Goal: Task Accomplishment & Management: Manage account settings

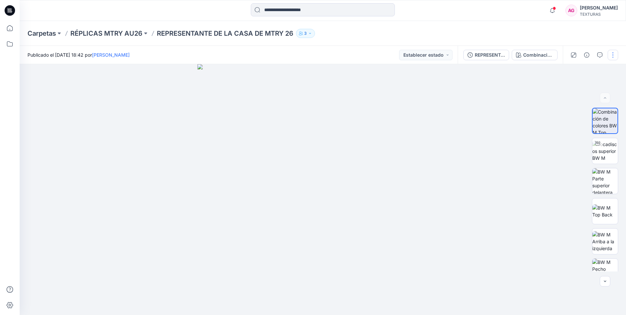
click at [613, 55] on button "button" at bounding box center [613, 55] width 10 height 10
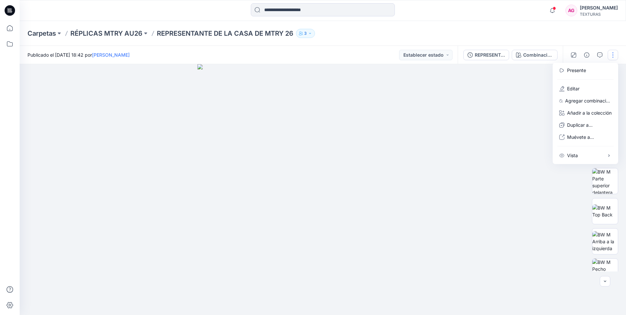
click at [488, 110] on div at bounding box center [323, 189] width 606 height 251
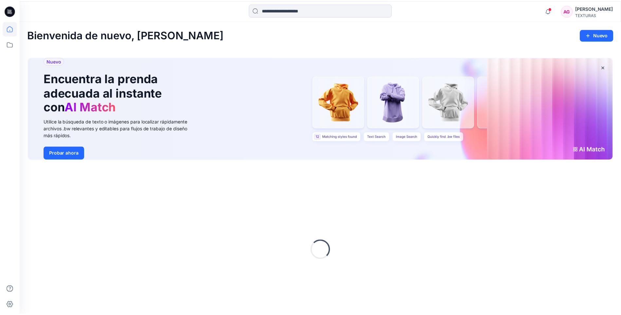
scroll to position [24, 0]
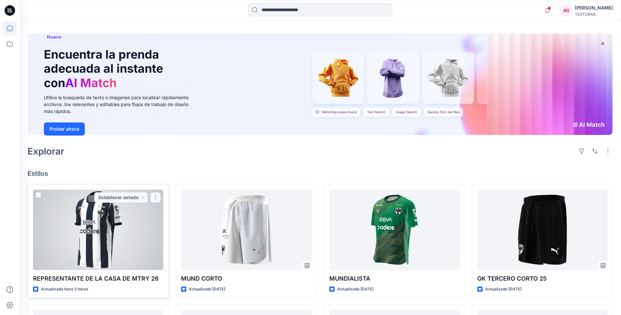
click at [156, 195] on button "button" at bounding box center [155, 197] width 10 height 10
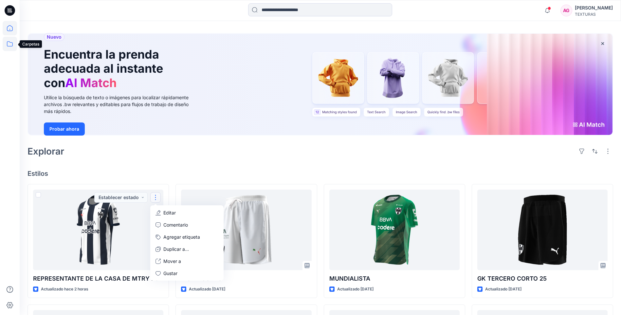
click at [11, 46] on icon at bounding box center [10, 43] width 6 height 5
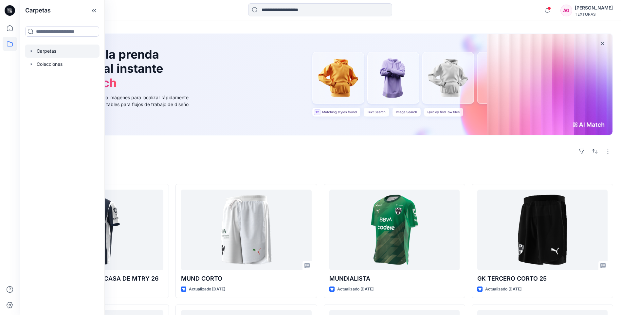
click at [59, 55] on div at bounding box center [62, 51] width 75 height 13
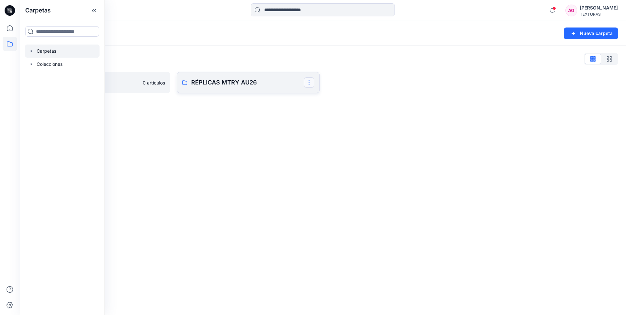
click at [309, 82] on button "button" at bounding box center [309, 82] width 10 height 10
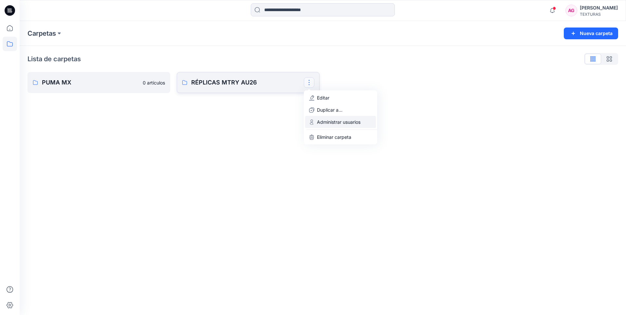
click at [327, 119] on p "Administrar usuarios" at bounding box center [339, 122] width 44 height 7
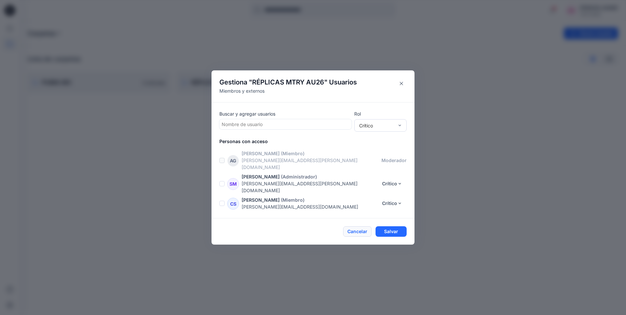
click at [354, 226] on button "Cancelar" at bounding box center [357, 231] width 28 height 10
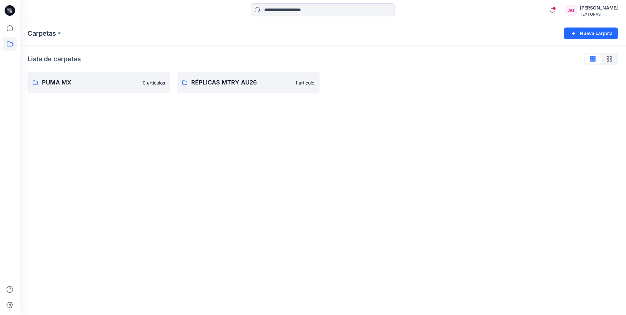
click at [9, 12] on icon at bounding box center [9, 12] width 3 height 0
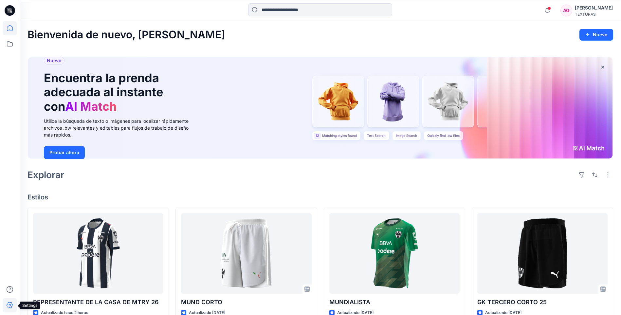
click at [8, 307] on icon at bounding box center [10, 305] width 7 height 6
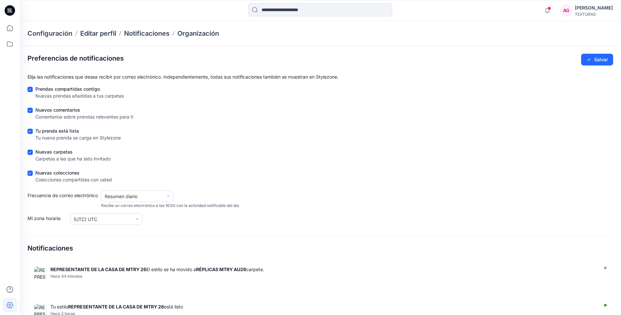
click at [592, 14] on div "TEXTURAS" at bounding box center [594, 14] width 38 height 5
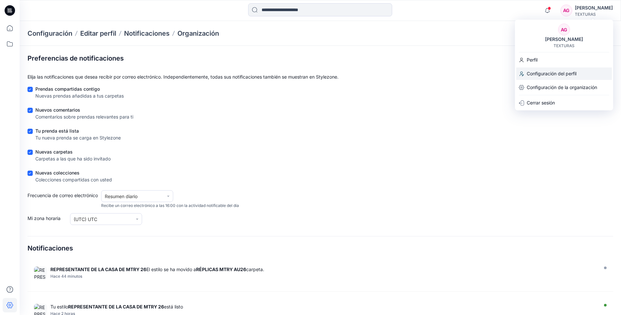
click at [535, 72] on p "Configuración del perfil" at bounding box center [552, 73] width 50 height 12
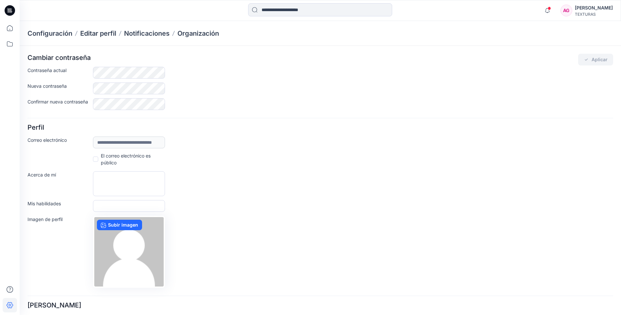
click at [9, 9] on icon at bounding box center [10, 10] width 10 height 10
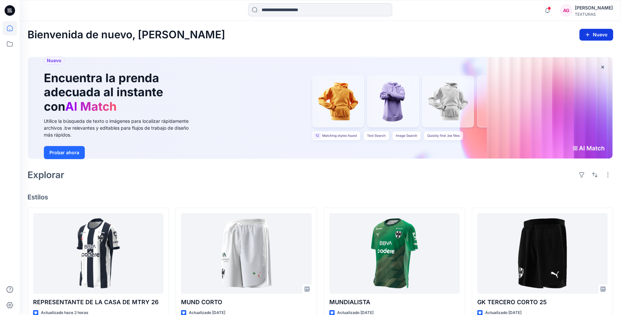
click at [607, 34] on button "Nuevo" at bounding box center [596, 35] width 34 height 12
click at [595, 78] on p "Nueva colección" at bounding box center [585, 76] width 36 height 8
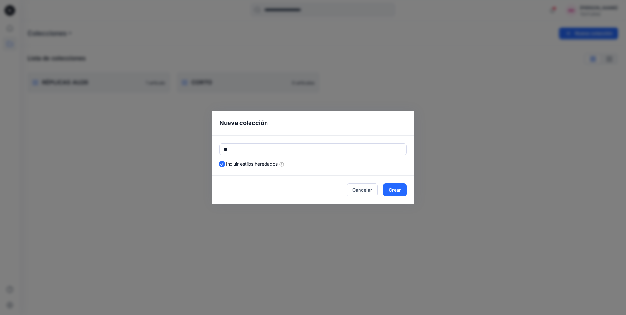
type input "*"
type input "*********"
click at [398, 194] on button "Crear" at bounding box center [395, 189] width 24 height 13
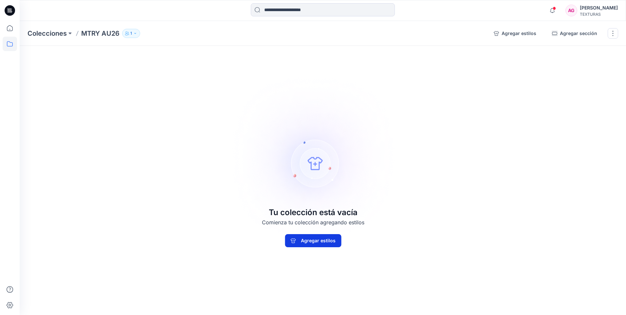
click at [322, 245] on button "Agregar estilos" at bounding box center [313, 240] width 56 height 13
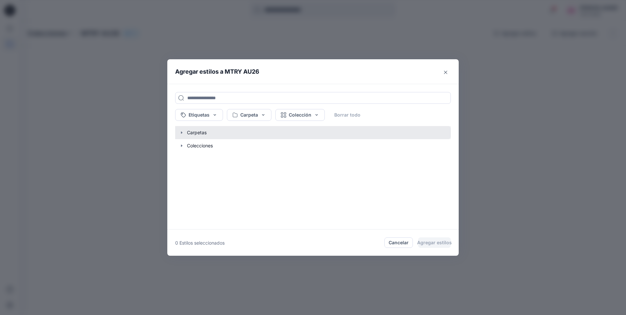
click at [203, 135] on button "button" at bounding box center [310, 132] width 282 height 13
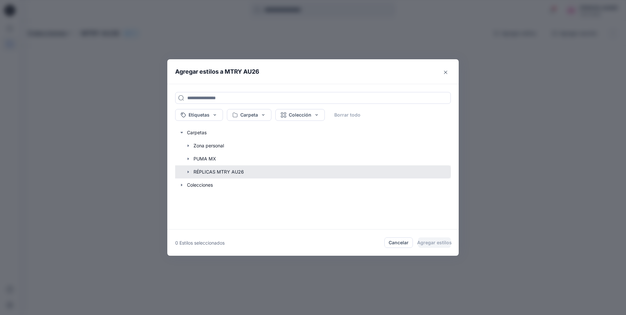
click at [209, 170] on button "button" at bounding box center [310, 171] width 282 height 13
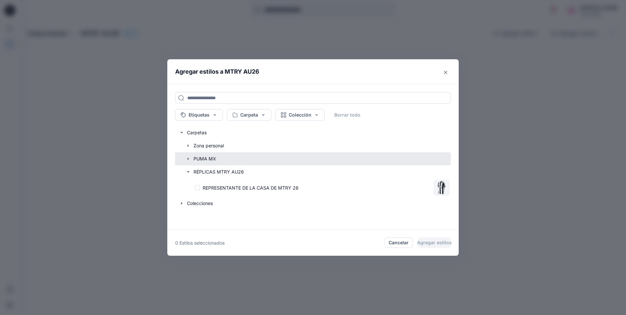
click at [212, 158] on button "button" at bounding box center [310, 158] width 282 height 13
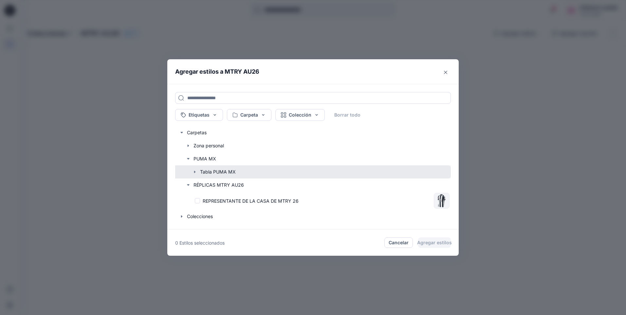
click at [210, 169] on button "button" at bounding box center [310, 171] width 282 height 13
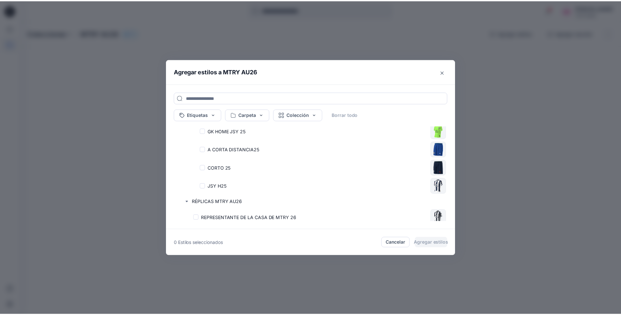
scroll to position [185, 0]
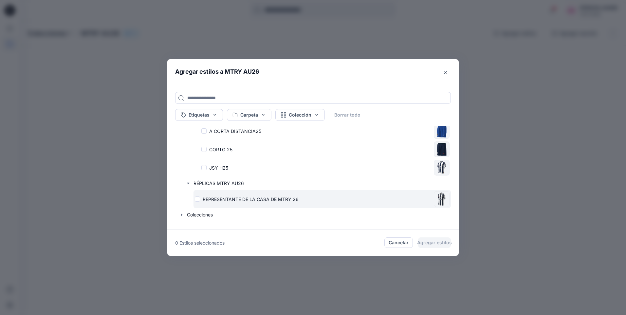
click at [223, 200] on p "REPRESENTANTE DE LA CASA DE MTRY 26" at bounding box center [251, 199] width 96 height 7
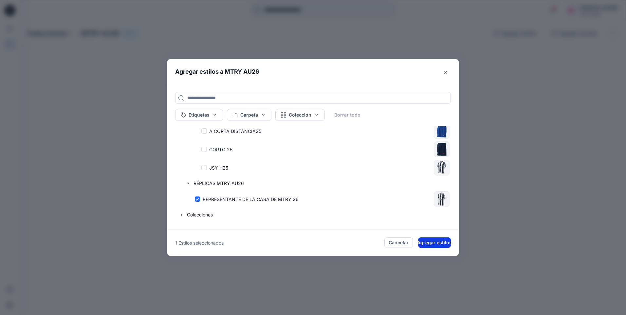
click at [436, 243] on button "Agregar estilos" at bounding box center [434, 242] width 33 height 10
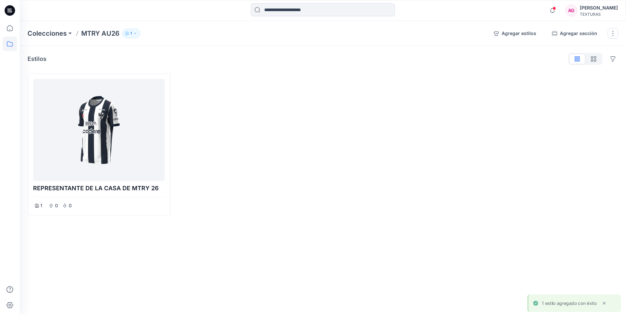
click at [132, 32] on p "1" at bounding box center [131, 33] width 2 height 7
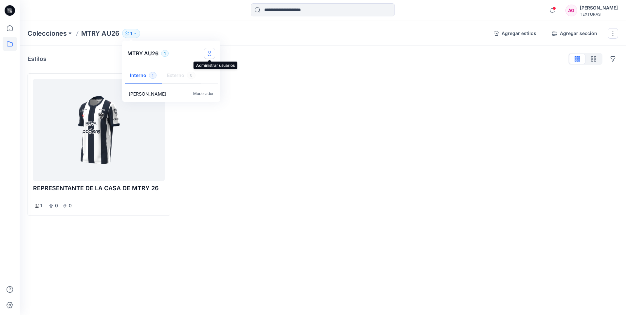
click at [210, 53] on icon "Administrar usuarios" at bounding box center [209, 53] width 3 height 5
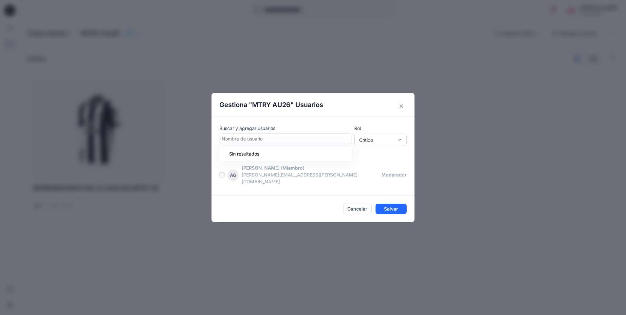
click at [234, 139] on div at bounding box center [286, 139] width 128 height 8
type input "*"
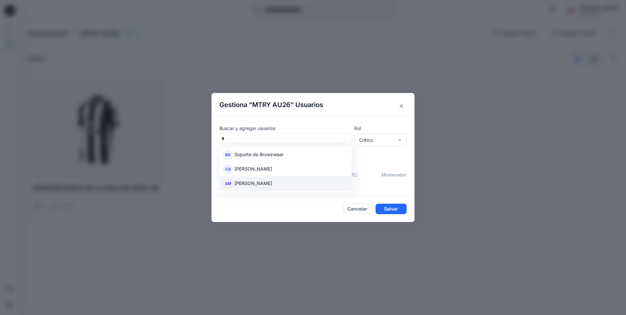
click at [248, 184] on p "Sandra Mondragón" at bounding box center [253, 184] width 38 height 9
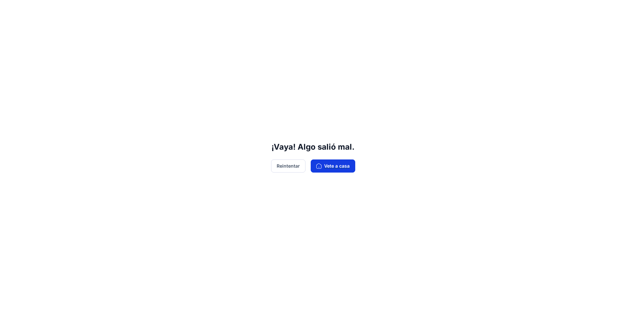
click at [328, 166] on font "Vete a casa" at bounding box center [337, 165] width 26 height 7
click at [290, 164] on button "Reintentar" at bounding box center [288, 165] width 34 height 13
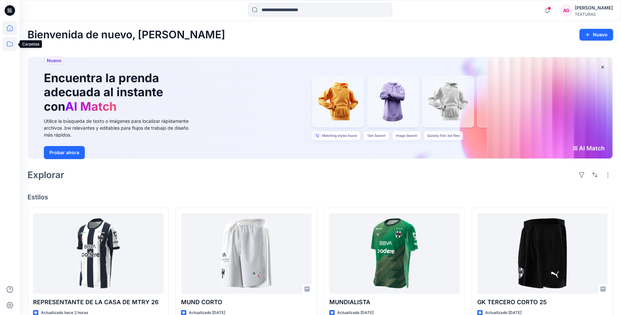
click at [9, 40] on icon at bounding box center [10, 44] width 14 height 14
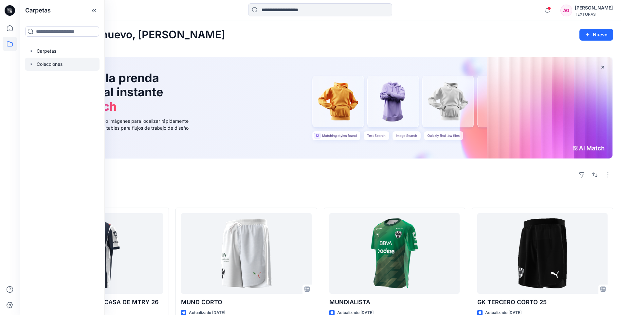
click at [59, 65] on div at bounding box center [62, 64] width 75 height 13
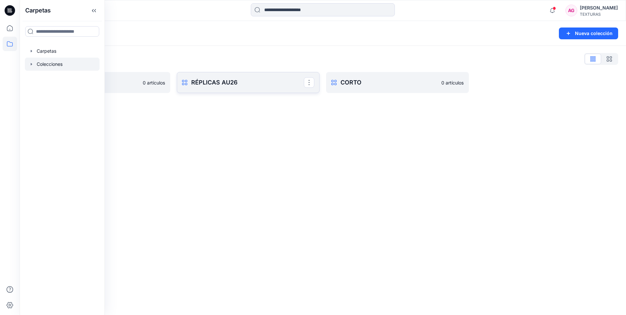
click at [237, 83] on p "RÉPLICAS AU26" at bounding box center [247, 82] width 113 height 9
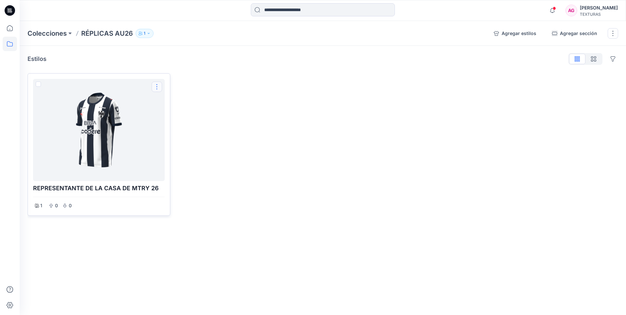
click at [158, 85] on button "Opciones" at bounding box center [157, 87] width 10 height 10
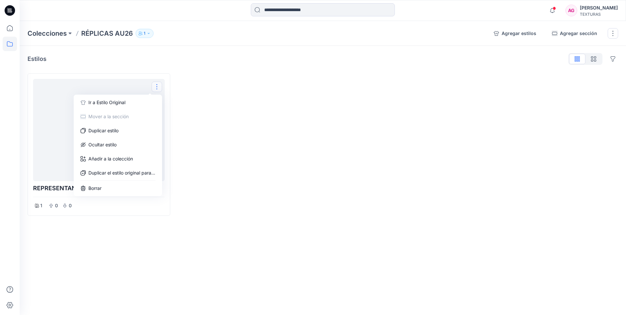
click at [190, 138] on div at bounding box center [248, 144] width 143 height 142
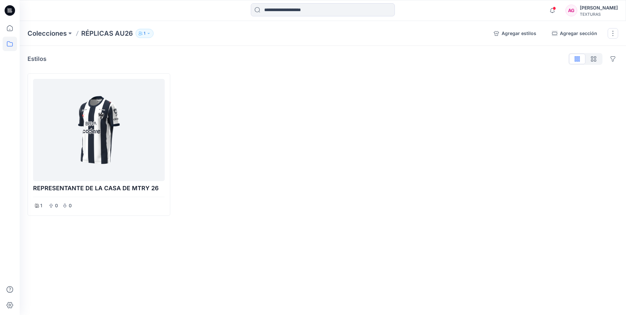
click at [148, 33] on icon "button" at bounding box center [149, 33] width 2 height 1
click at [222, 55] on icon "Administrar usuarios" at bounding box center [221, 53] width 5 height 5
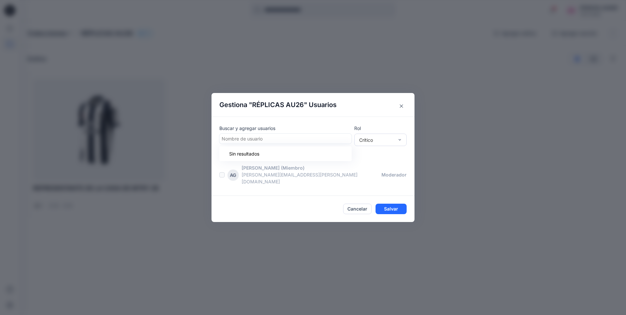
click at [246, 139] on div at bounding box center [286, 139] width 128 height 8
type input "*"
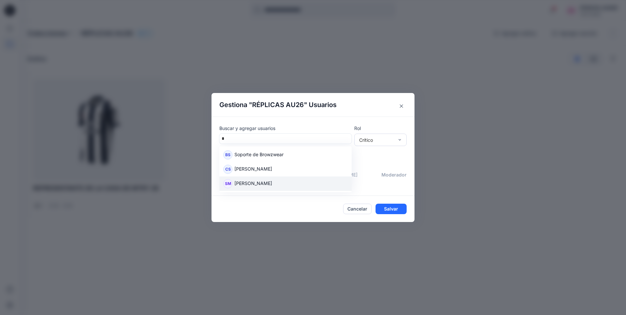
click at [257, 186] on p "Sandra Mondragón" at bounding box center [253, 184] width 38 height 9
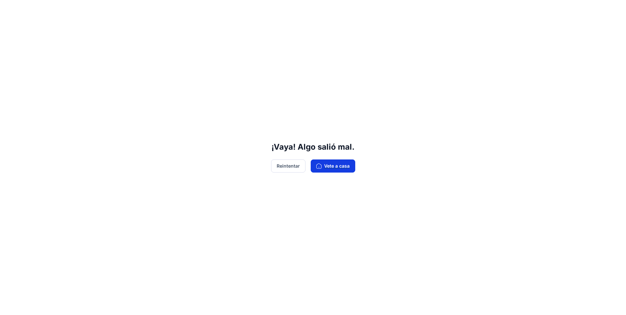
click at [331, 164] on font "Vete a casa" at bounding box center [337, 165] width 26 height 7
click at [281, 167] on button "Reintentar" at bounding box center [288, 165] width 34 height 13
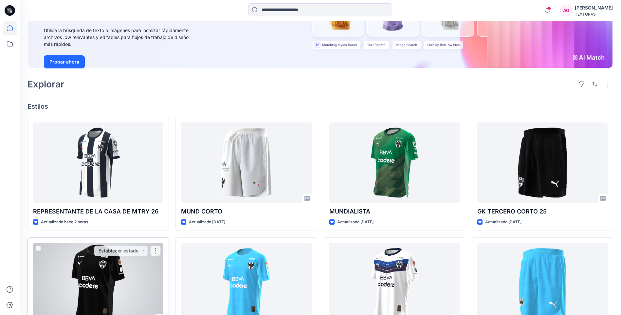
scroll to position [98, 0]
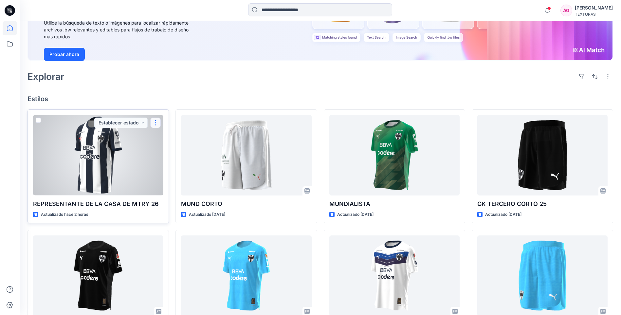
click at [156, 121] on button "button" at bounding box center [155, 123] width 10 height 10
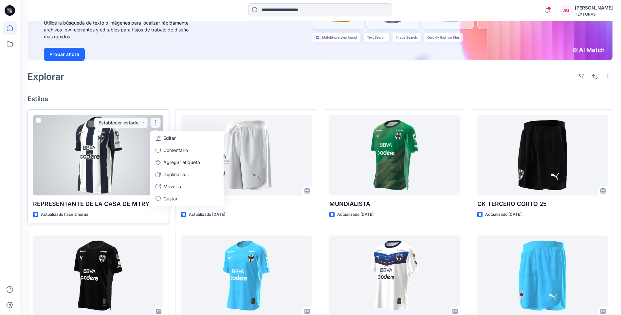
click at [140, 142] on div at bounding box center [98, 155] width 130 height 80
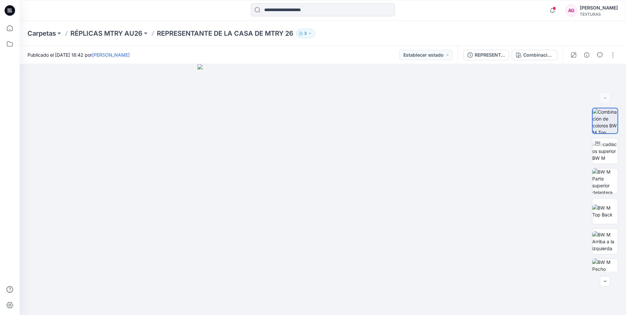
click at [313, 33] on button "3" at bounding box center [305, 33] width 19 height 9
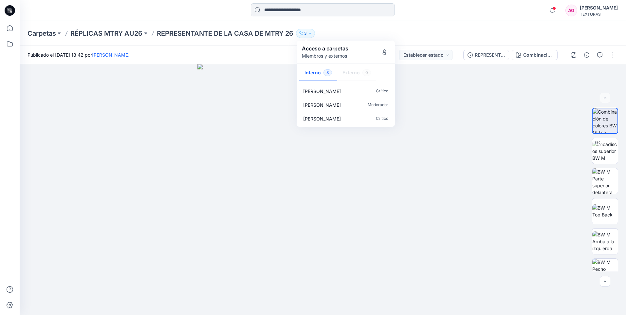
click at [287, 9] on input at bounding box center [323, 9] width 144 height 13
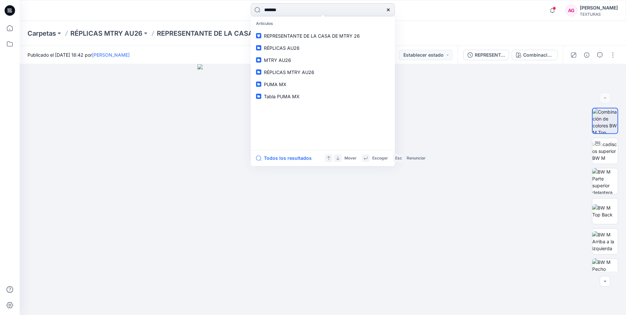
type input "********"
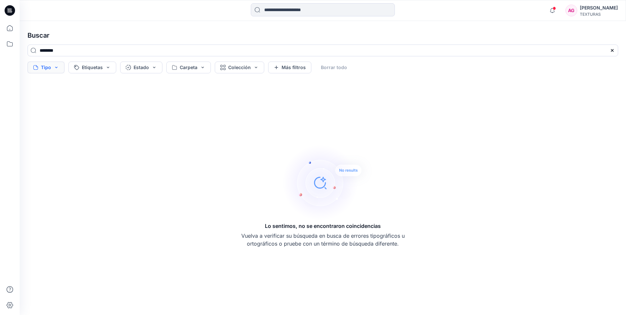
click at [58, 66] on button "Tipo" at bounding box center [45, 68] width 37 height 12
click at [51, 136] on p "Usuarios" at bounding box center [50, 135] width 19 height 8
click at [167, 137] on div "Lo sentimos, no se encontraron coincidencias Vuelva a verificar su búsqueda en …" at bounding box center [322, 195] width 601 height 228
click at [312, 191] on img at bounding box center [328, 182] width 92 height 79
click at [322, 178] on img at bounding box center [328, 182] width 92 height 79
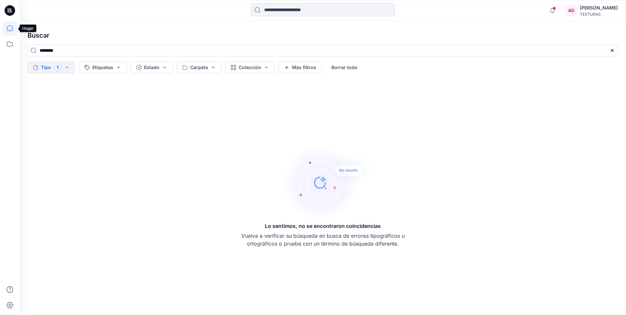
click at [13, 26] on icon at bounding box center [10, 28] width 14 height 14
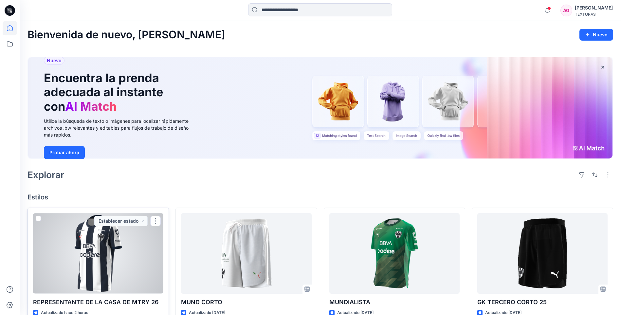
click at [131, 262] on div at bounding box center [98, 253] width 130 height 80
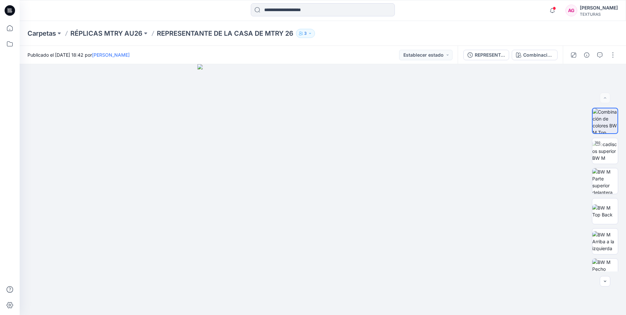
click at [311, 33] on icon "button" at bounding box center [310, 33] width 4 height 4
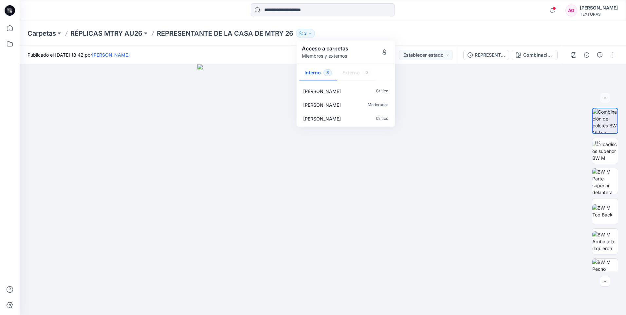
click at [353, 27] on div "Carpetas RÉPLICAS MTRY AU26 REPRESENTANTE DE LA CASA DE MTRY 26 3 Acceso a carp…" at bounding box center [323, 33] width 606 height 25
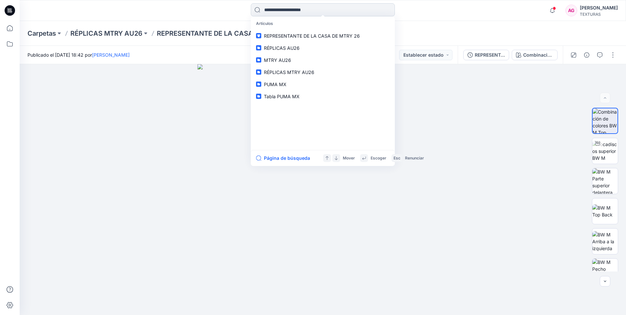
click at [292, 9] on input at bounding box center [323, 9] width 144 height 13
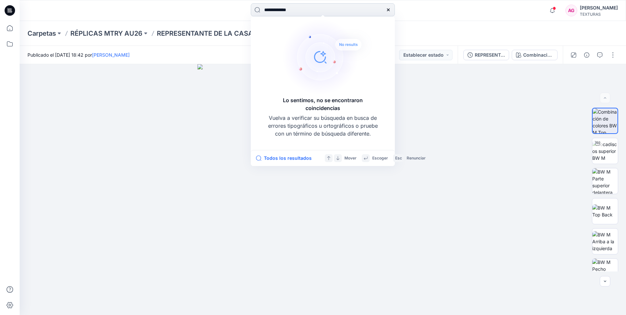
type input "**********"
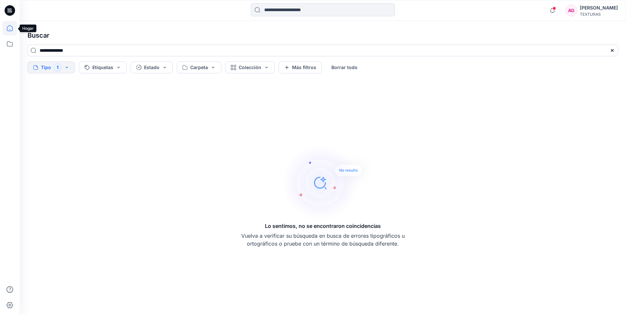
click at [5, 26] on icon at bounding box center [10, 28] width 14 height 14
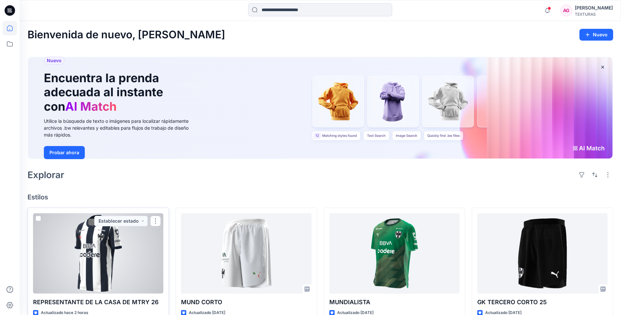
click at [126, 242] on div at bounding box center [98, 253] width 130 height 80
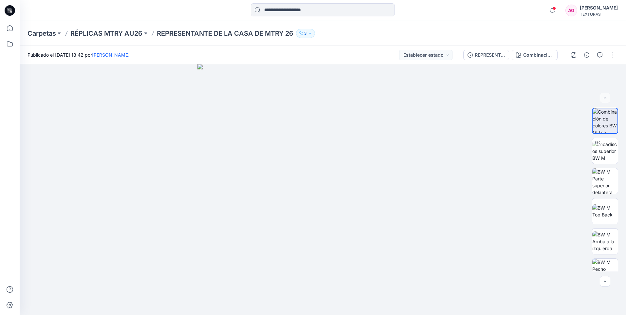
click at [577, 11] on div "AG" at bounding box center [571, 11] width 12 height 12
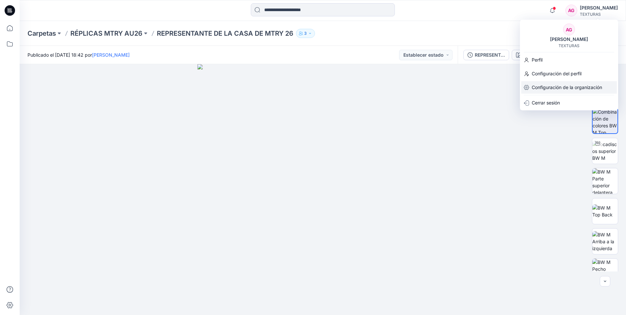
click at [537, 85] on p "Configuración de la organización" at bounding box center [567, 87] width 70 height 12
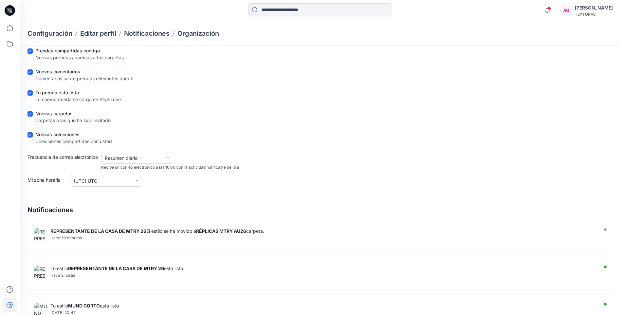
scroll to position [54, 0]
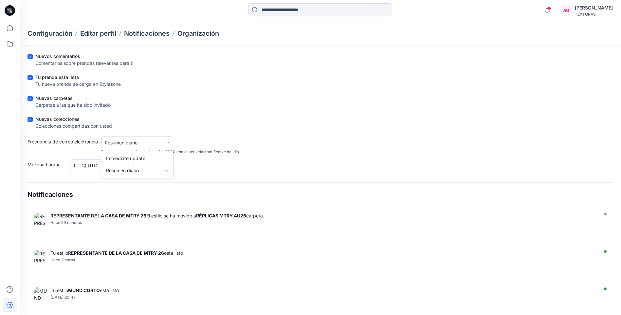
click at [168, 144] on icon at bounding box center [168, 142] width 4 height 4
click at [157, 170] on div "Resumen diario" at bounding box center [137, 170] width 72 height 12
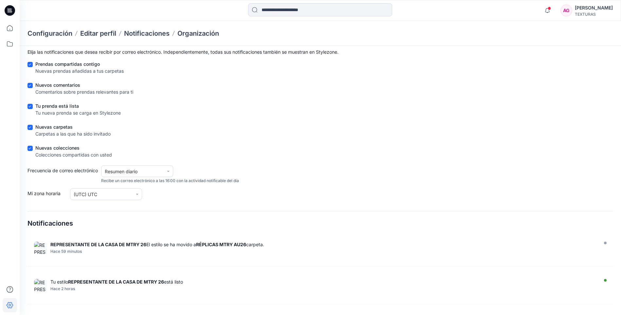
scroll to position [0, 0]
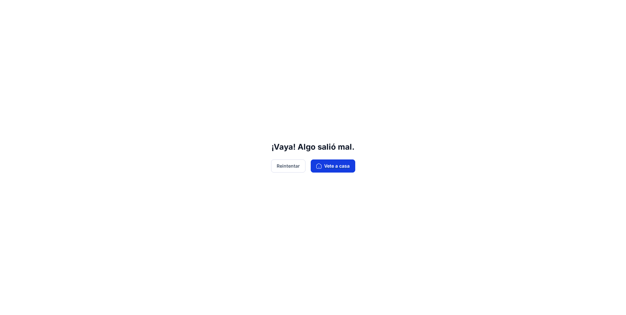
click at [344, 164] on font "Vete a casa" at bounding box center [337, 165] width 26 height 7
click at [330, 165] on font "Vete a casa" at bounding box center [337, 165] width 26 height 7
click at [289, 165] on button "Reintentar" at bounding box center [288, 165] width 34 height 13
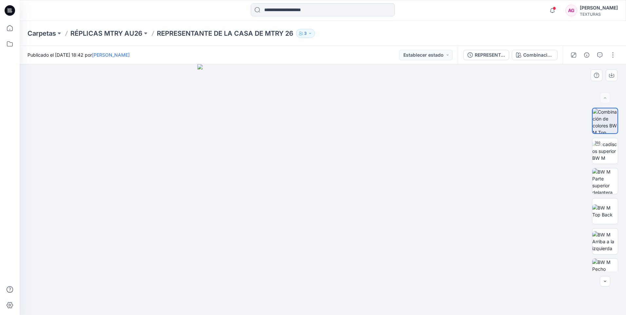
click at [481, 106] on div at bounding box center [323, 189] width 606 height 251
click at [577, 9] on div "AG" at bounding box center [571, 11] width 12 height 12
click at [448, 95] on div at bounding box center [323, 189] width 606 height 251
click at [604, 10] on div "[PERSON_NAME]" at bounding box center [599, 8] width 38 height 8
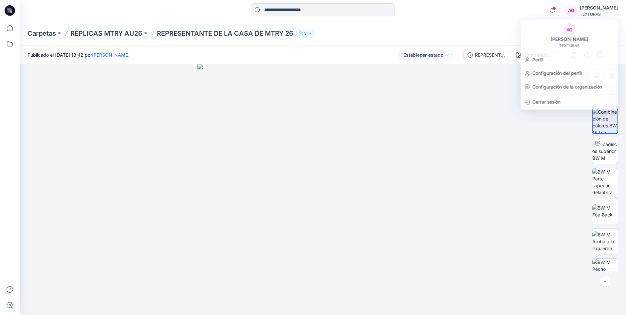
click at [494, 121] on div at bounding box center [323, 189] width 606 height 251
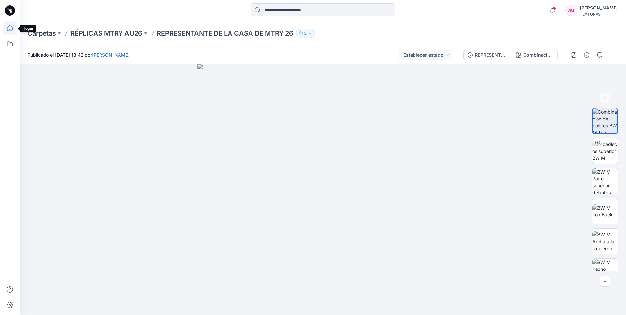
click at [9, 26] on icon at bounding box center [10, 28] width 14 height 14
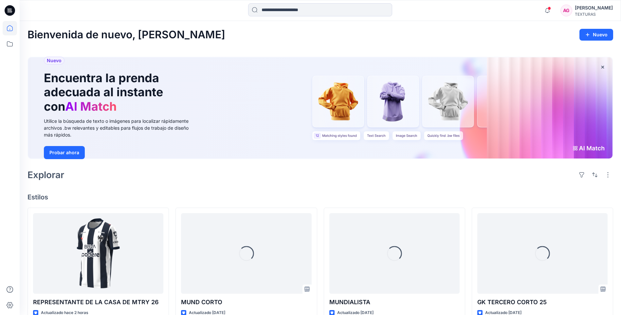
click at [594, 11] on div "[PERSON_NAME]" at bounding box center [594, 8] width 38 height 8
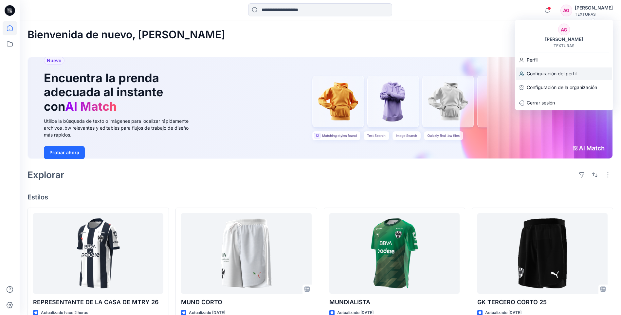
click at [567, 70] on p "Configuración del perfil" at bounding box center [552, 73] width 50 height 12
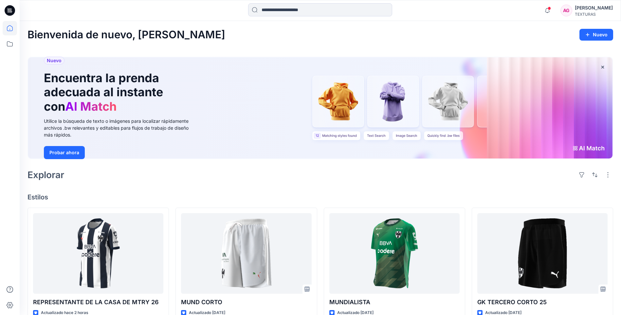
click at [602, 12] on div "TEXTURAS" at bounding box center [594, 14] width 38 height 5
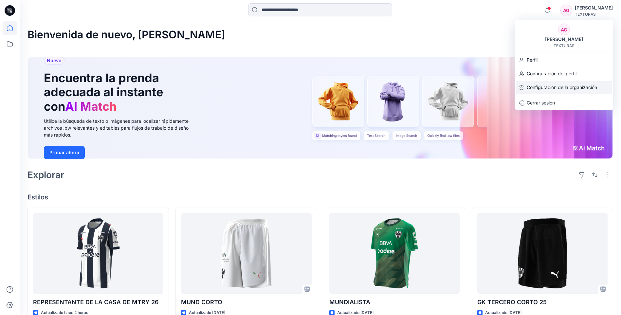
click at [556, 86] on p "Configuración de la organización" at bounding box center [562, 87] width 70 height 12
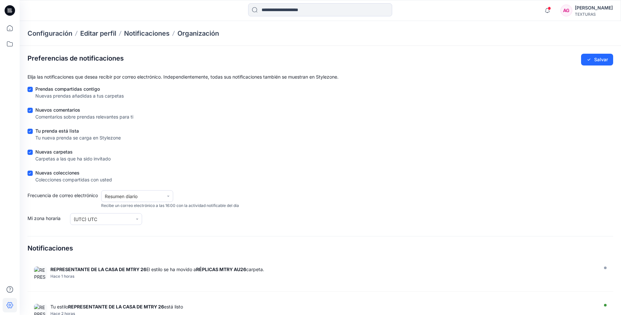
click at [598, 14] on div "TEXTURAS" at bounding box center [594, 14] width 38 height 5
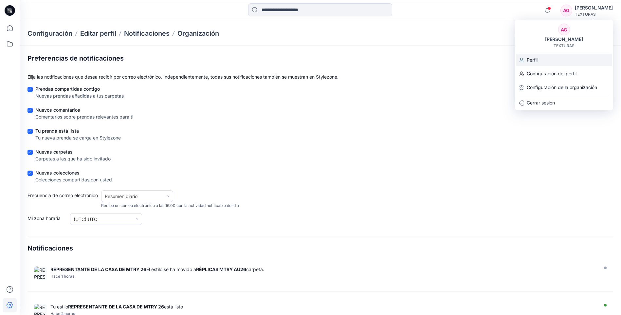
click at [552, 61] on div "Perfil" at bounding box center [564, 60] width 96 height 12
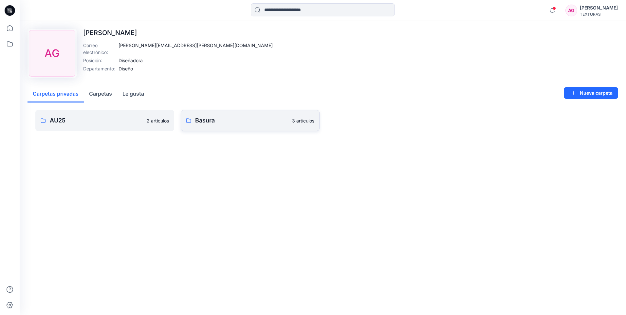
click at [300, 120] on p "3 artículos" at bounding box center [303, 120] width 22 height 7
click at [86, 121] on p "AU25" at bounding box center [96, 120] width 93 height 9
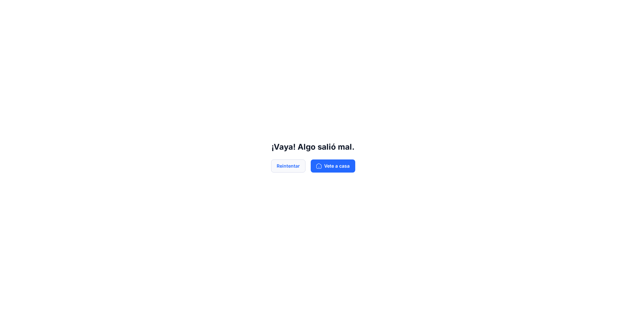
click at [282, 164] on button "Reintentar" at bounding box center [288, 165] width 34 height 13
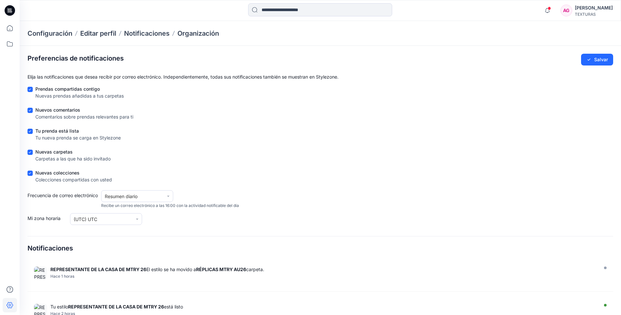
click at [572, 9] on div "AG" at bounding box center [566, 11] width 12 height 12
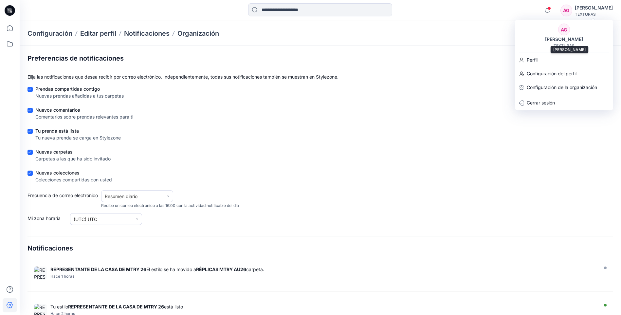
click at [560, 38] on div "[PERSON_NAME]" at bounding box center [564, 39] width 46 height 8
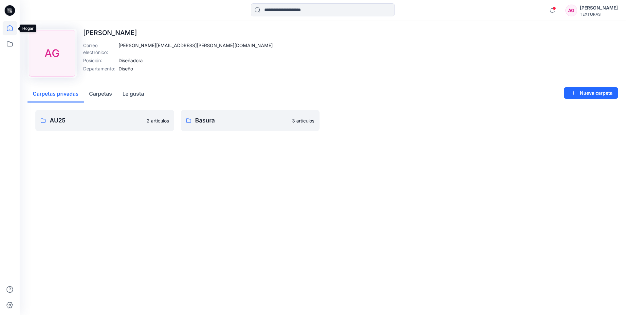
click at [8, 24] on icon at bounding box center [10, 28] width 14 height 14
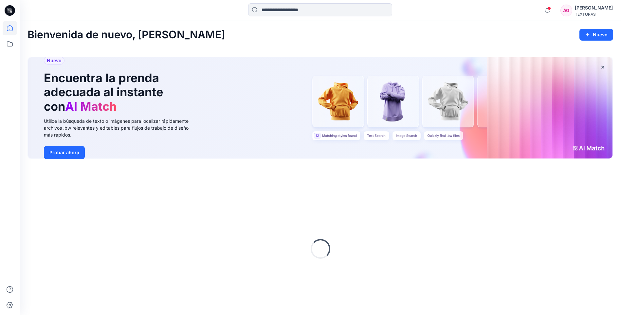
click at [8, 9] on icon at bounding box center [8, 9] width 1 height 0
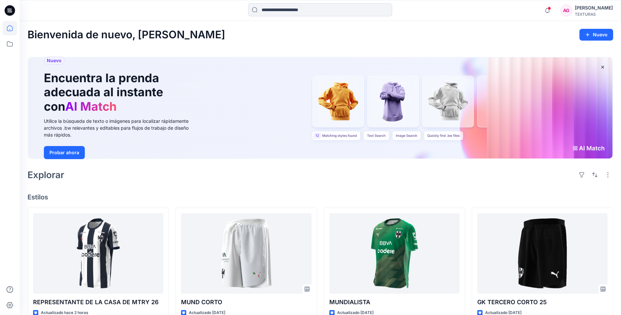
click at [598, 14] on div "TEXTURAS" at bounding box center [594, 14] width 38 height 5
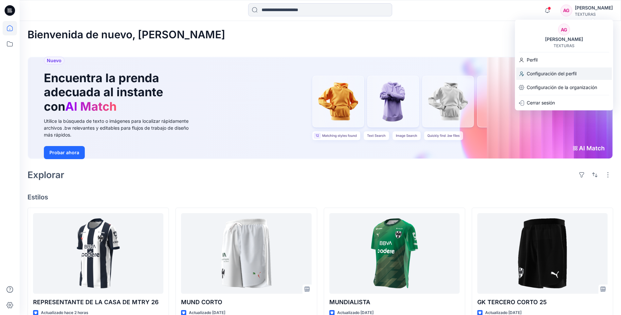
click at [549, 74] on p "Configuración del perfil" at bounding box center [552, 73] width 50 height 12
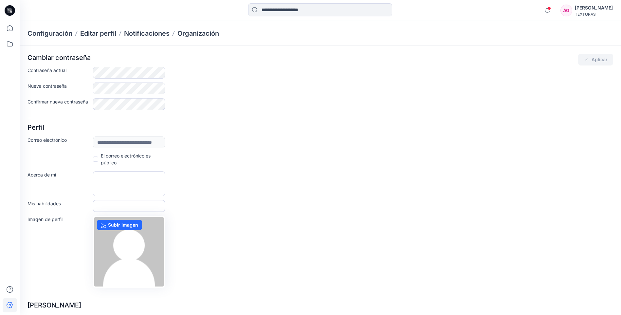
click at [94, 162] on span at bounding box center [95, 158] width 5 height 5
click at [595, 59] on font "Aplicar" at bounding box center [600, 59] width 16 height 7
click at [10, 28] on icon at bounding box center [10, 28] width 14 height 14
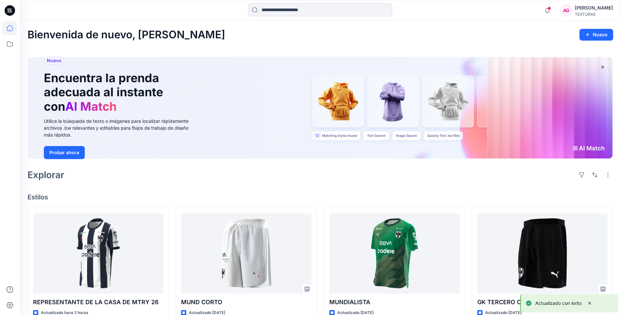
click at [598, 12] on div "TEXTURAS" at bounding box center [594, 14] width 38 height 5
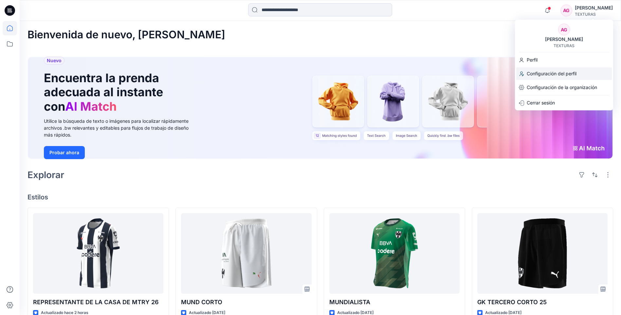
click at [539, 76] on p "Configuración del perfil" at bounding box center [552, 73] width 50 height 12
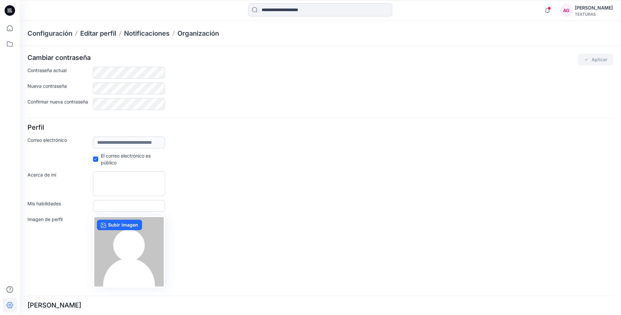
click at [96, 160] on icon at bounding box center [95, 159] width 3 height 2
click at [586, 60] on icon "submit" at bounding box center [586, 60] width 3 height 2
click at [11, 27] on icon at bounding box center [10, 28] width 14 height 14
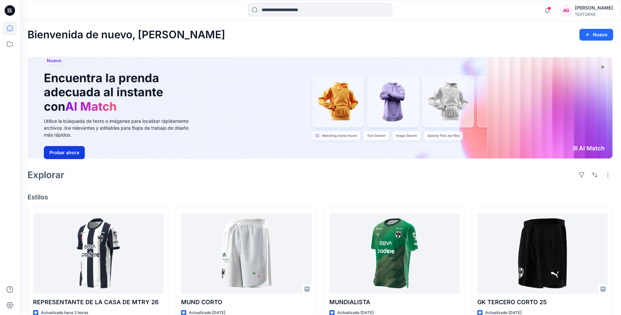
click at [66, 153] on button "Probar ahora" at bounding box center [64, 152] width 41 height 13
click at [255, 87] on div "Nuevo Encuentra la prenda adecuada al instante con AI Match Utilice la búsqueda…" at bounding box center [320, 107] width 584 height 101
click at [137, 140] on div "Nuevo Encuentra la prenda adecuada al instante con AI Match Utilice la búsqueda…" at bounding box center [118, 107] width 158 height 101
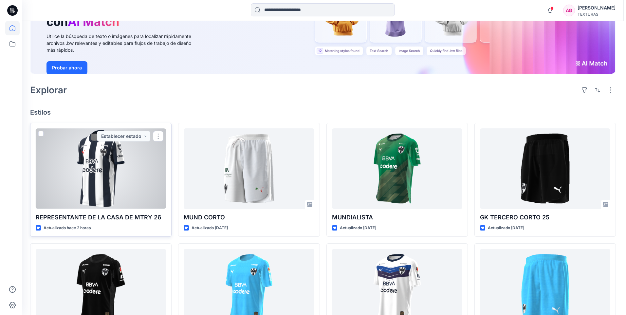
scroll to position [98, 0]
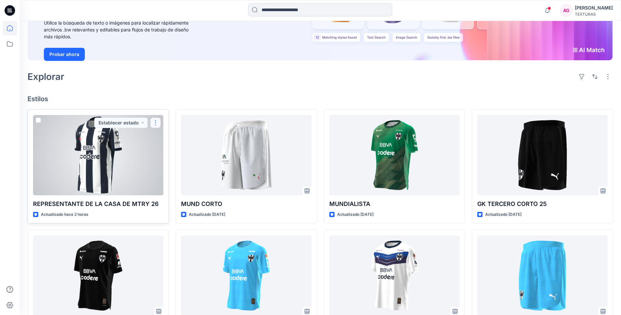
click at [156, 125] on button "button" at bounding box center [155, 123] width 10 height 10
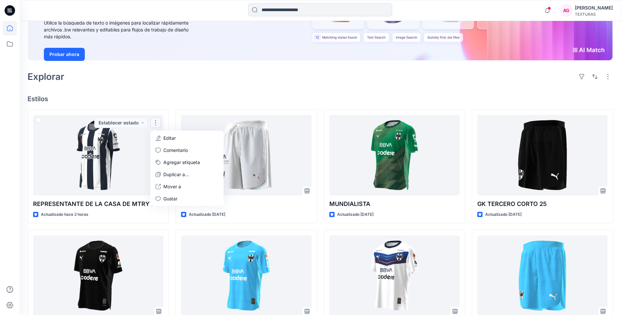
click at [149, 79] on div "Explorar" at bounding box center [320, 77] width 586 height 16
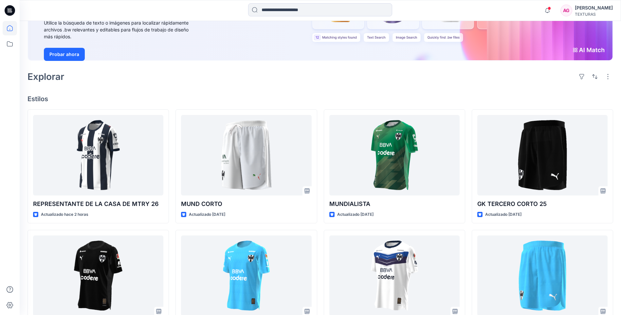
click at [601, 13] on div "TEXTURAS" at bounding box center [594, 14] width 38 height 5
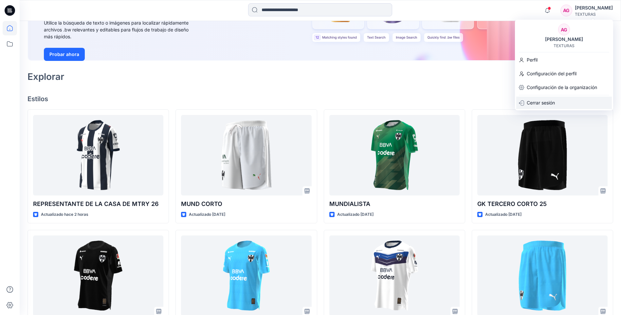
click at [551, 102] on p "Cerrar sesión" at bounding box center [541, 103] width 28 height 12
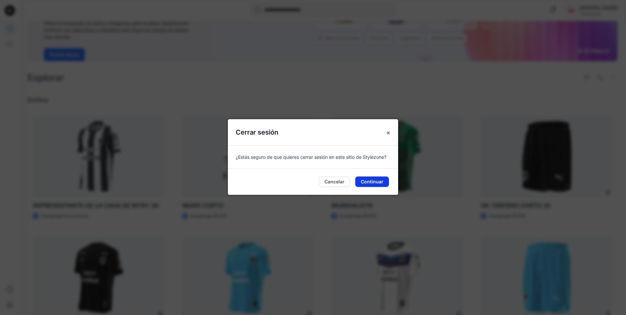
click at [364, 180] on button "Continuar" at bounding box center [372, 181] width 34 height 10
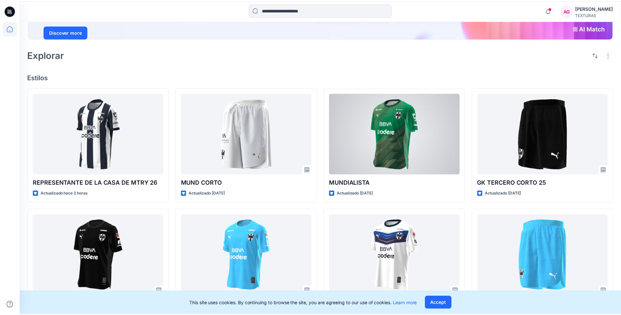
scroll to position [76, 0]
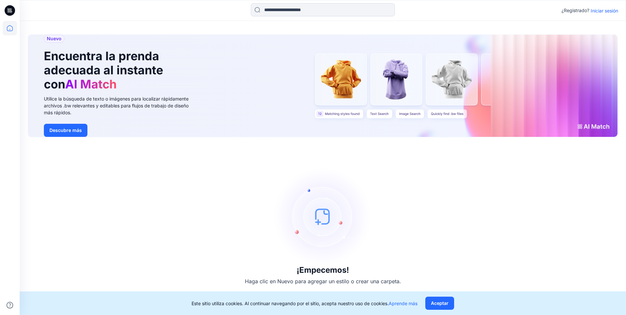
click at [605, 10] on p "Iniciar sesión" at bounding box center [604, 10] width 27 height 7
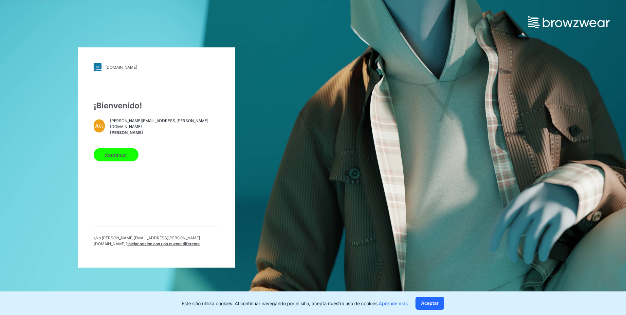
click at [119, 154] on button "Continuar" at bounding box center [116, 154] width 45 height 13
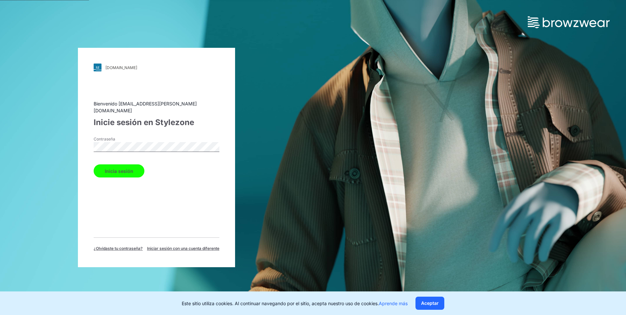
click at [123, 167] on button "Inicia sesión" at bounding box center [119, 170] width 51 height 13
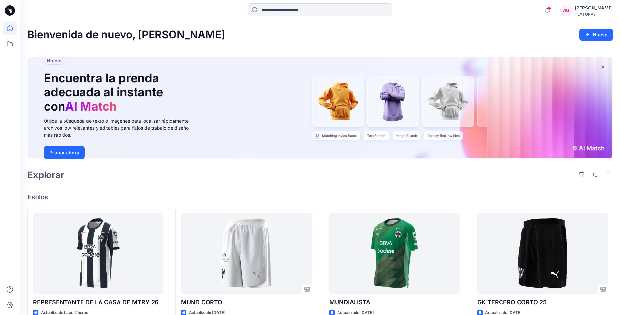
drag, startPoint x: 476, startPoint y: 16, endPoint x: 444, endPoint y: 34, distance: 37.1
click at [444, 34] on div "Bienvenida de nuevo, [PERSON_NAME]" at bounding box center [320, 35] width 586 height 12
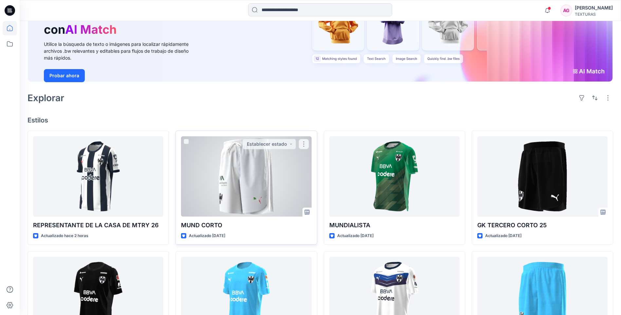
scroll to position [98, 0]
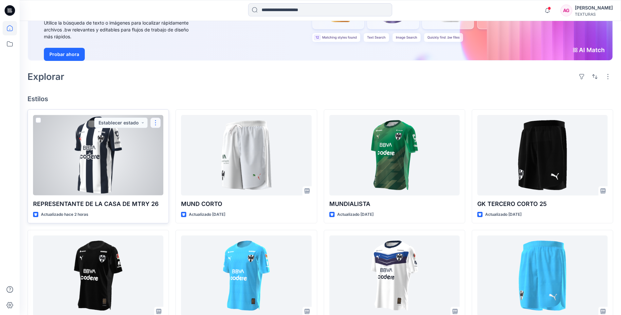
click at [157, 121] on button "button" at bounding box center [155, 123] width 10 height 10
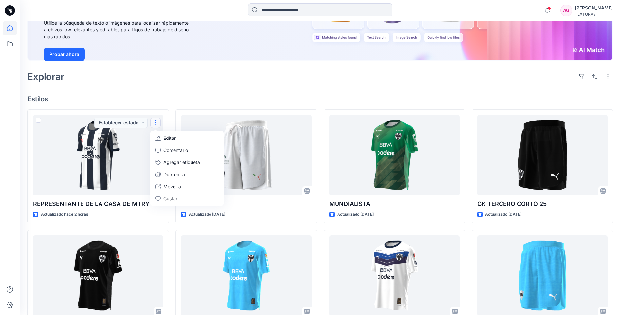
click at [144, 84] on div "Explorar" at bounding box center [320, 77] width 586 height 16
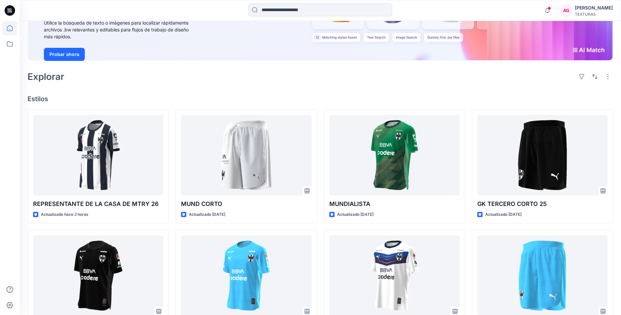
click at [449, 86] on div "Bienvenida de nuevo, [PERSON_NAME] Nuevo Nuevo Encuentra la prenda adecuada al …" at bounding box center [320, 209] width 601 height 573
click at [596, 75] on button "button" at bounding box center [595, 76] width 10 height 10
click at [520, 97] on h4 "Estilos" at bounding box center [320, 99] width 586 height 8
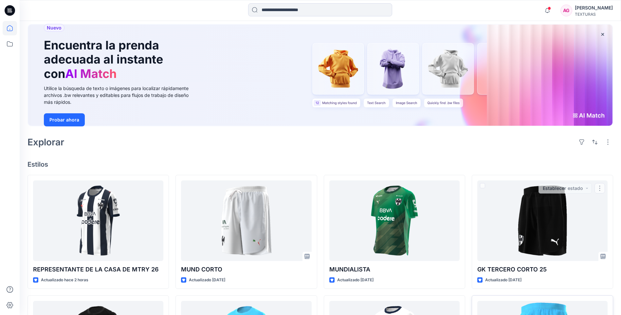
scroll to position [0, 0]
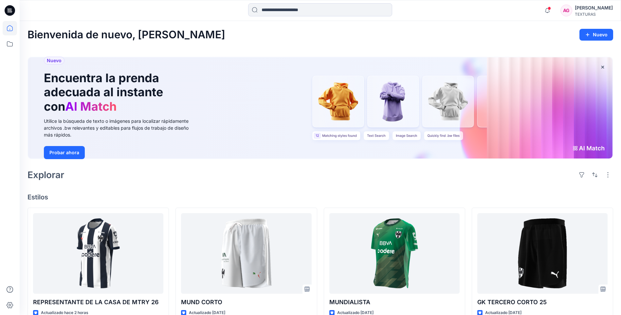
click at [572, 10] on div "AG" at bounding box center [566, 11] width 12 height 12
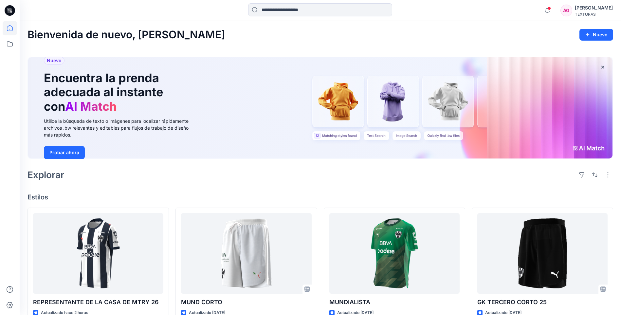
click at [595, 12] on div "TEXTURAS" at bounding box center [594, 14] width 38 height 5
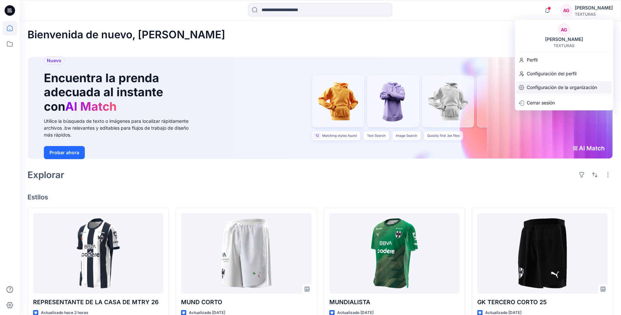
click at [560, 86] on p "Configuración de la organización" at bounding box center [562, 87] width 70 height 12
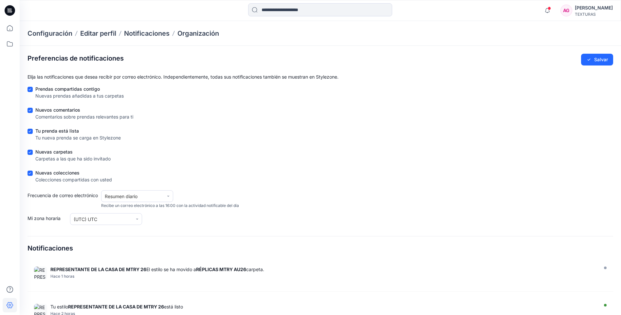
click at [8, 9] on icon at bounding box center [8, 9] width 1 height 0
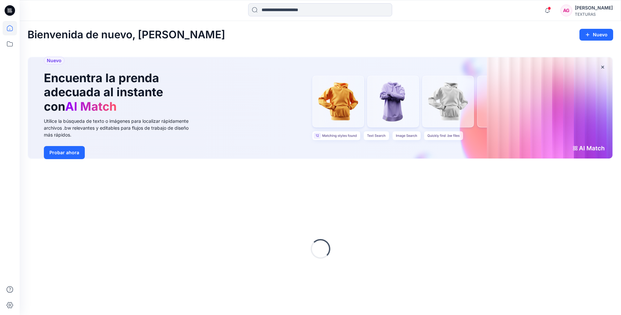
click at [462, 241] on div "Carga..." at bounding box center [320, 249] width 586 height 164
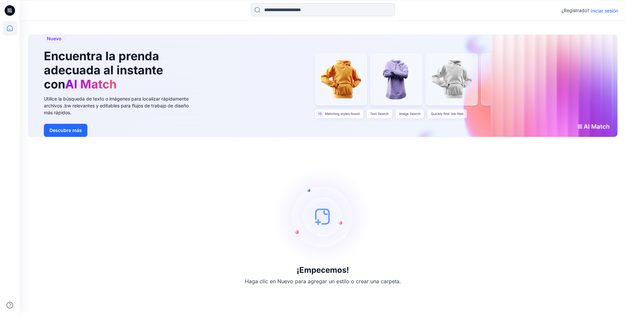
click at [611, 11] on p "Iniciar sesión" at bounding box center [604, 10] width 27 height 7
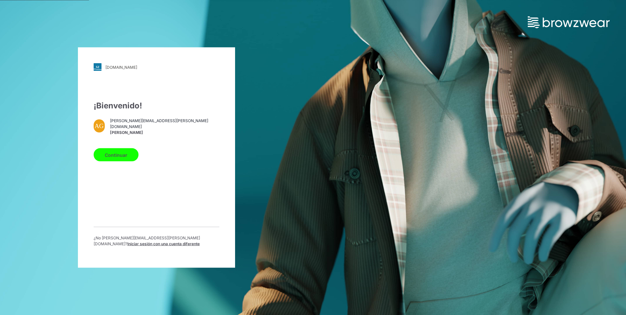
click at [117, 153] on button "Continuar" at bounding box center [116, 154] width 45 height 13
click at [114, 155] on button "Continuar" at bounding box center [116, 154] width 45 height 13
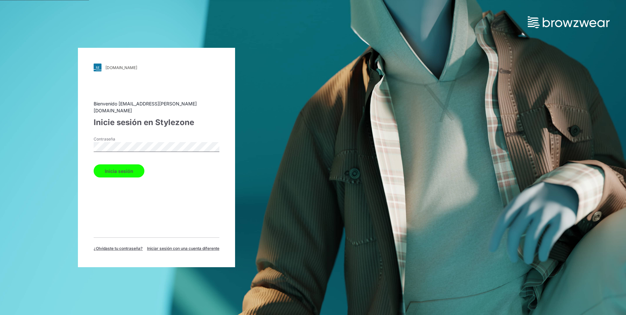
click at [114, 174] on button "Inicia sesión" at bounding box center [119, 170] width 51 height 13
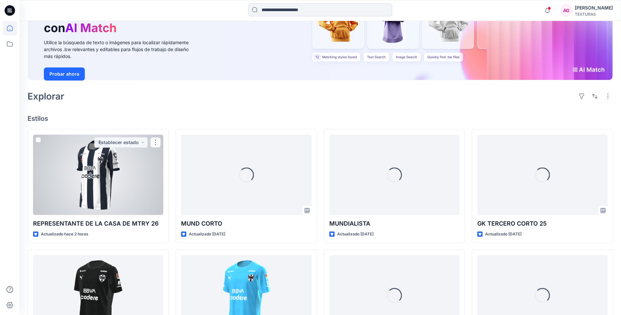
scroll to position [98, 0]
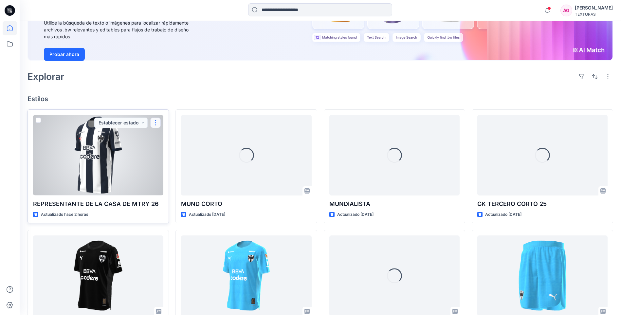
click at [158, 126] on button "button" at bounding box center [155, 123] width 10 height 10
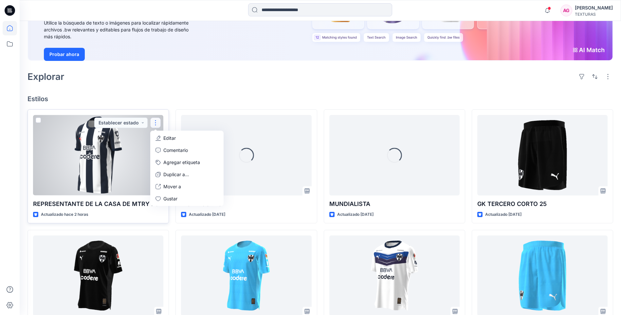
click at [125, 167] on div at bounding box center [98, 155] width 130 height 80
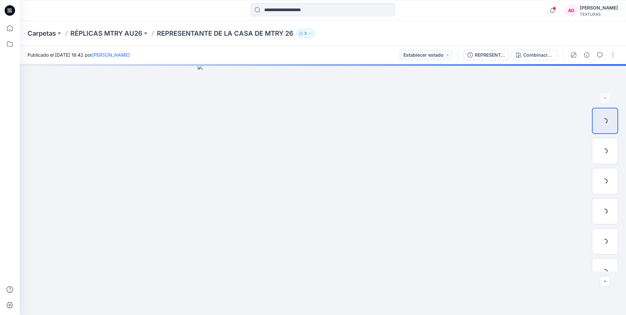
click at [307, 33] on p "3" at bounding box center [305, 33] width 3 height 7
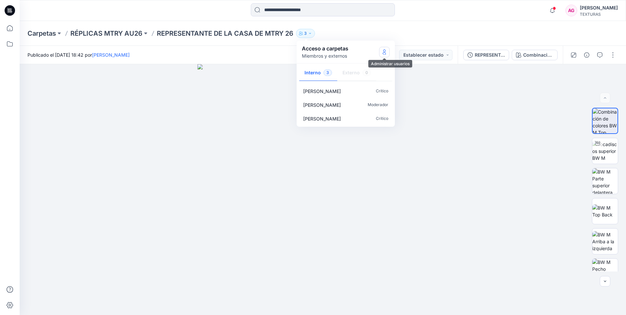
click at [386, 55] on button "Administrar usuarios" at bounding box center [384, 52] width 10 height 10
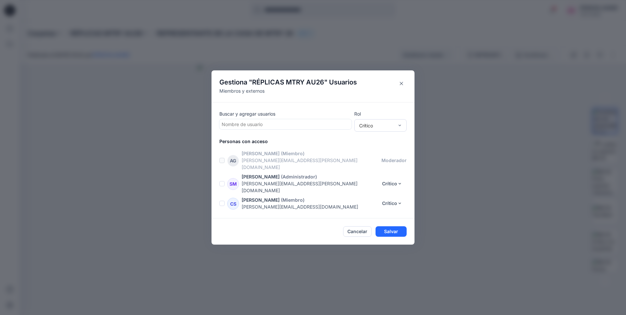
click at [222, 163] on label at bounding box center [221, 160] width 5 height 5
click at [222, 181] on span at bounding box center [221, 183] width 5 height 5
click at [222, 201] on span at bounding box center [221, 203] width 5 height 5
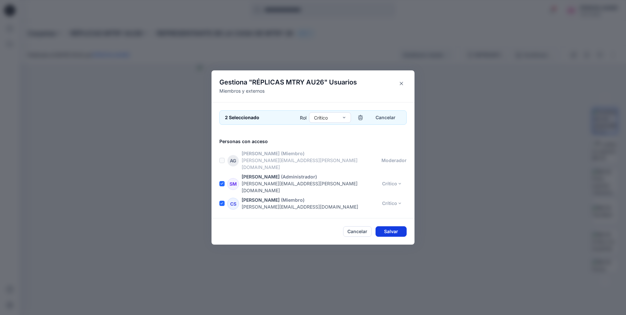
click at [392, 226] on button "Salvar" at bounding box center [390, 231] width 31 height 10
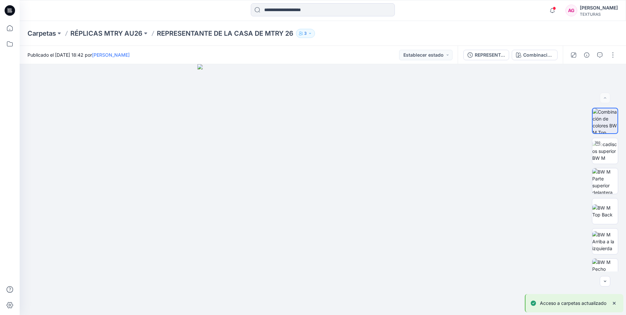
click at [309, 31] on icon "button" at bounding box center [310, 33] width 4 height 4
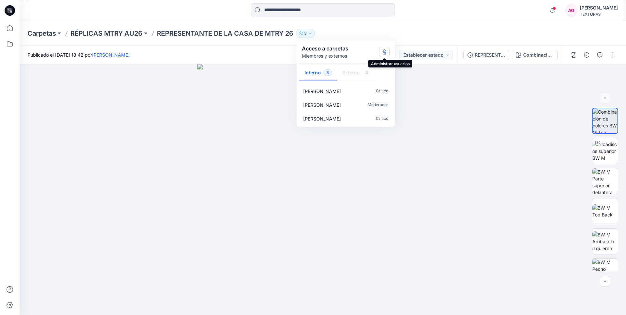
click at [383, 51] on icon "Administrar usuarios" at bounding box center [384, 51] width 3 height 5
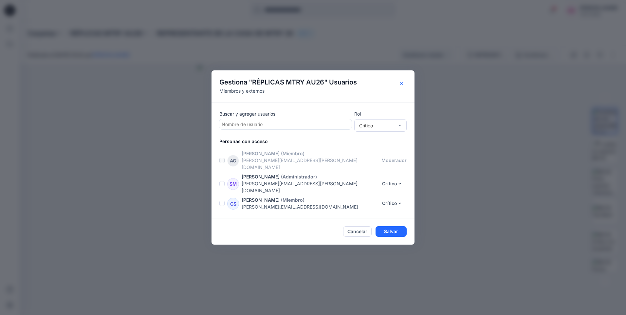
click at [400, 85] on icon "Cerrar" at bounding box center [401, 83] width 3 height 3
